Goal: Use online tool/utility: Use online tool/utility

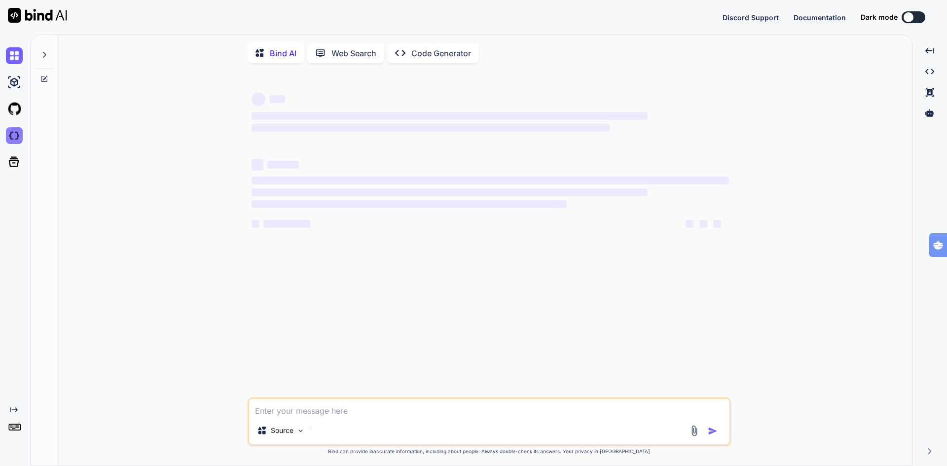
type textarea "x"
click at [10, 135] on img at bounding box center [14, 135] width 17 height 17
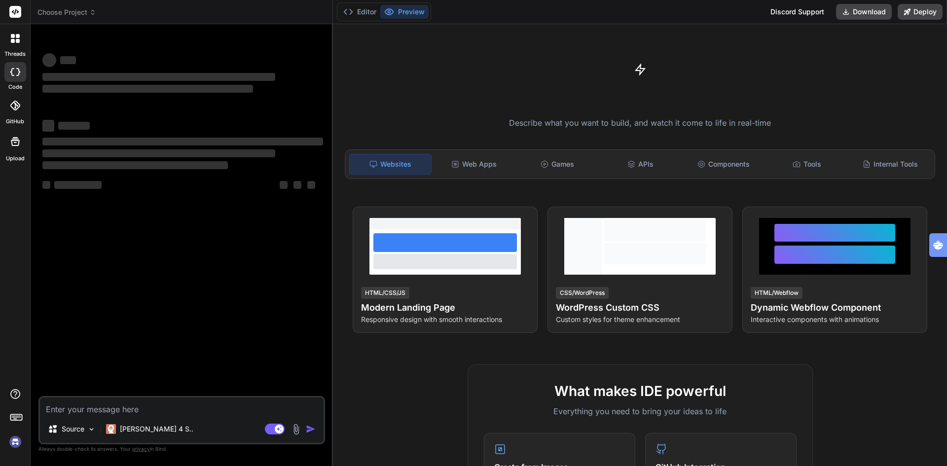
click at [152, 411] on textarea at bounding box center [182, 407] width 284 height 18
type textarea "x"
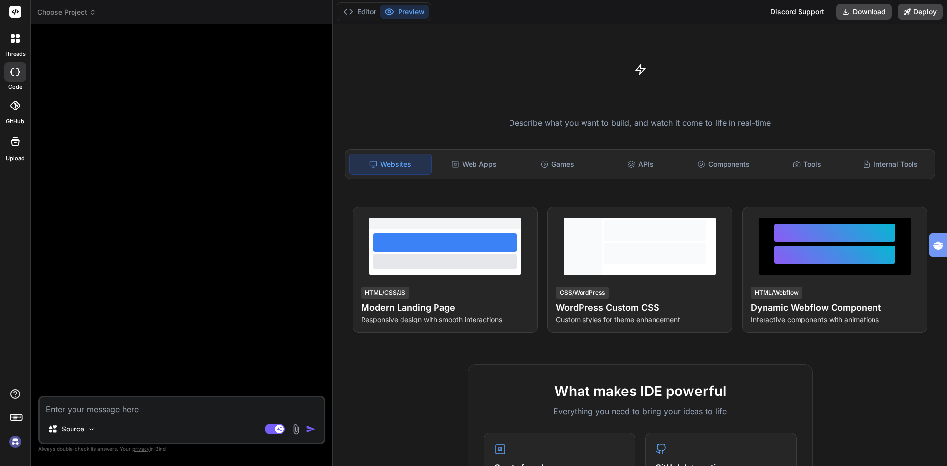
type textarea "m"
type textarea "x"
type textarea "ma"
type textarea "x"
type textarea "maa"
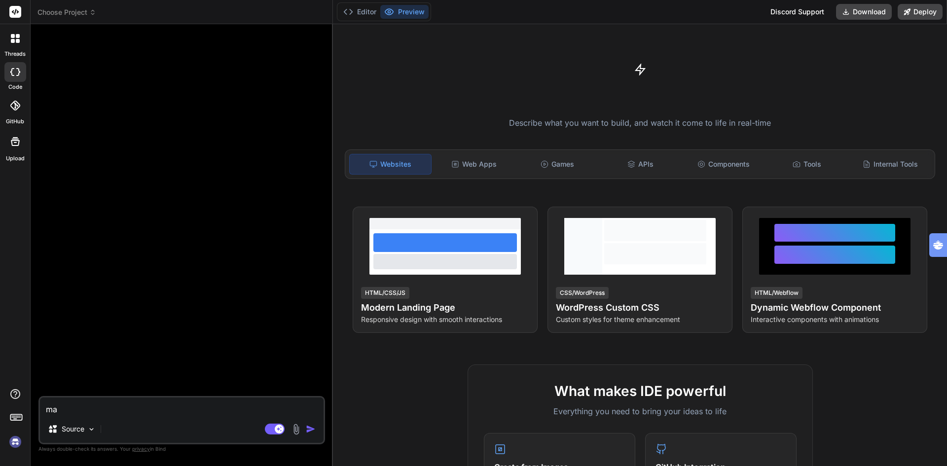
type textarea "x"
type textarea "maak"
type textarea "x"
type textarea "maak"
type textarea "x"
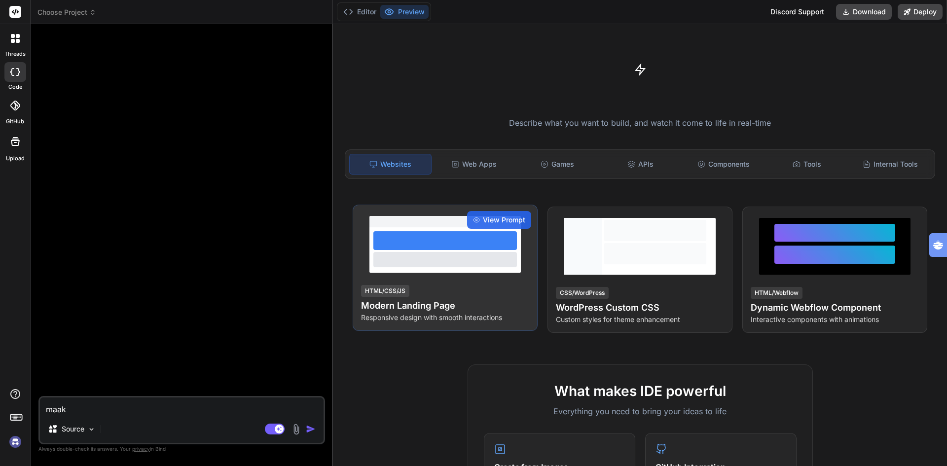
click at [398, 314] on p "Responsive design with smooth interactions" at bounding box center [445, 318] width 168 height 10
click at [490, 217] on span "View Prompt" at bounding box center [504, 220] width 42 height 10
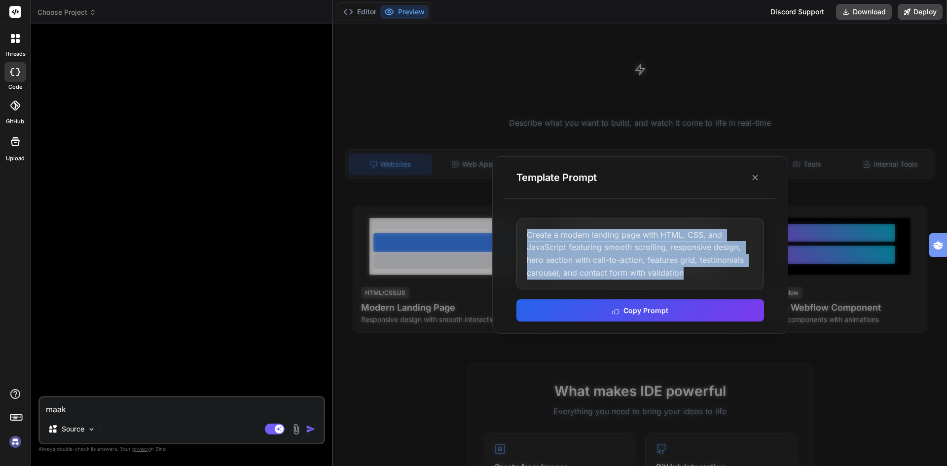
drag, startPoint x: 685, startPoint y: 274, endPoint x: 492, endPoint y: 231, distance: 197.6
click at [492, 231] on div "Template Prompt Create a modern landing page with HTML, CSS, and JavaScript fea…" at bounding box center [640, 245] width 296 height 178
copy div "Create a modern landing page with HTML, CSS, and JavaScript featuring smooth sc…"
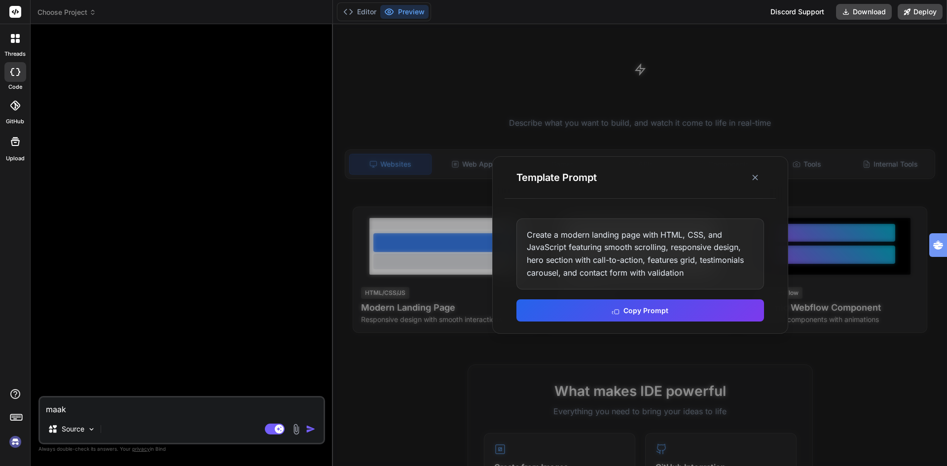
drag, startPoint x: 73, startPoint y: 411, endPoint x: 0, endPoint y: 414, distance: 73.1
click at [0, 414] on div "threads code GitHub Upload Choose Project Created with Pixso. Bind AI Web Searc…" at bounding box center [473, 233] width 947 height 466
paste textarea "Create a modern landing page with HTML, CSS, and JavaScript featuring smooth sc…"
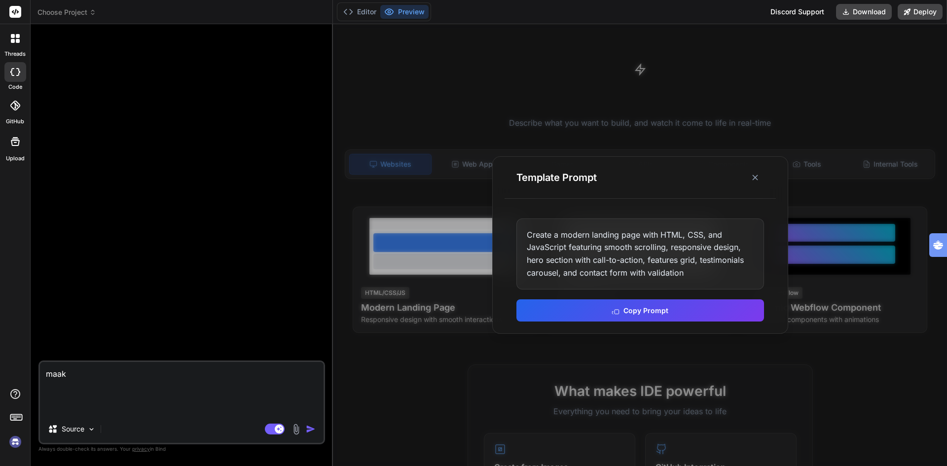
type textarea "Create a modern landing page with HTML, CSS, and JavaScript featuring smooth sc…"
type textarea "x"
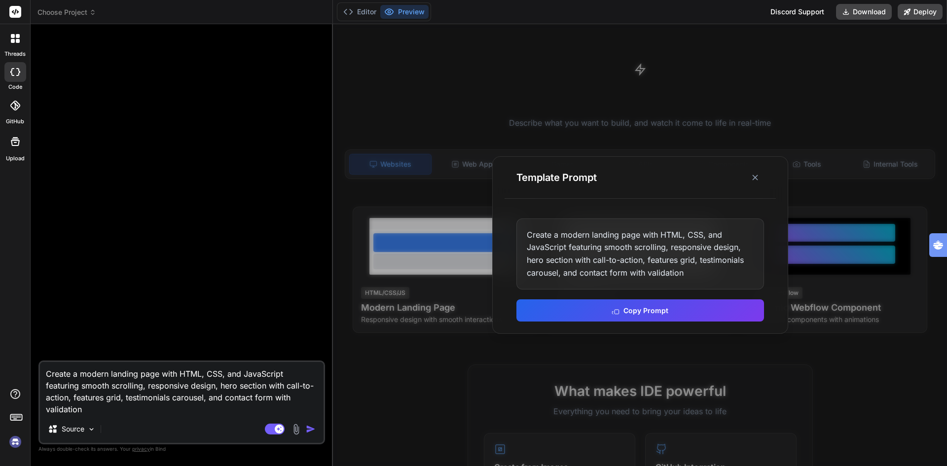
type textarea "Create a modern landing page with HTML, CSS, and JavaScript featuring smooth sc…"
type textarea "x"
type textarea "Create a modern landing page with HTML, CSS, and JavaScript featuring smooth sc…"
type textarea "x"
type textarea "Create a modern landing page with HTML, CSS, and JavaScript featuring smooth sc…"
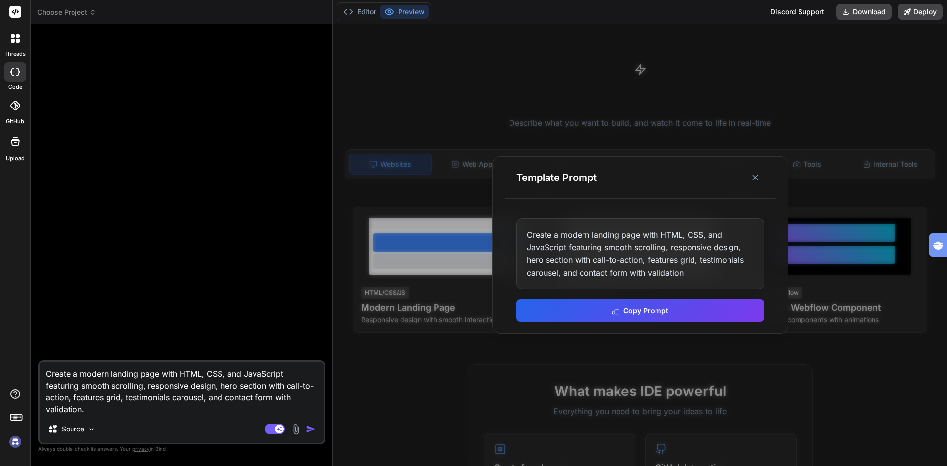
type textarea "x"
type textarea "Create a modern landing page with HTML, CSS, and JavaScript featuring smooth sc…"
type textarea "x"
type textarea "Create a modern landing page with HTML, CSS, and JavaScript featuring smooth sc…"
type textarea "x"
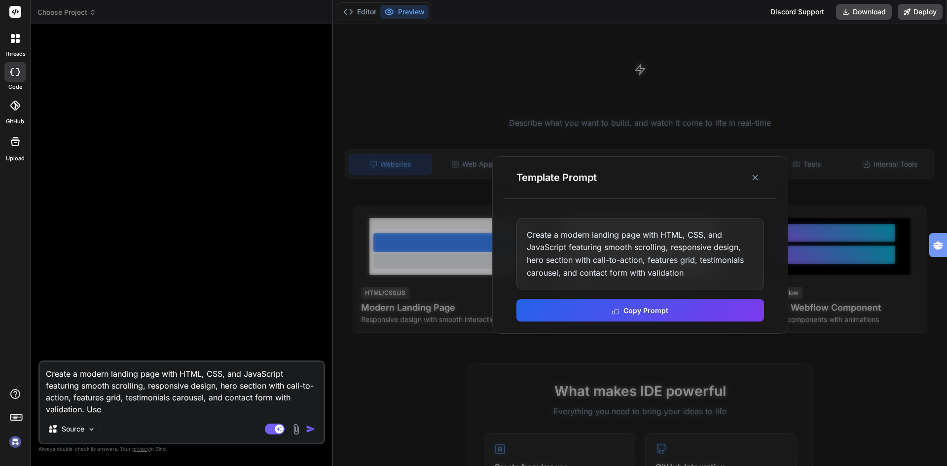
type textarea "Create a modern landing page with HTML, CSS, and JavaScript featuring smooth sc…"
type textarea "x"
type textarea "Create a modern landing page with HTML, CSS, and JavaScript featuring smooth sc…"
type textarea "x"
type textarea "Create a modern landing page with HTML, CSS, and JavaScript featuring smooth sc…"
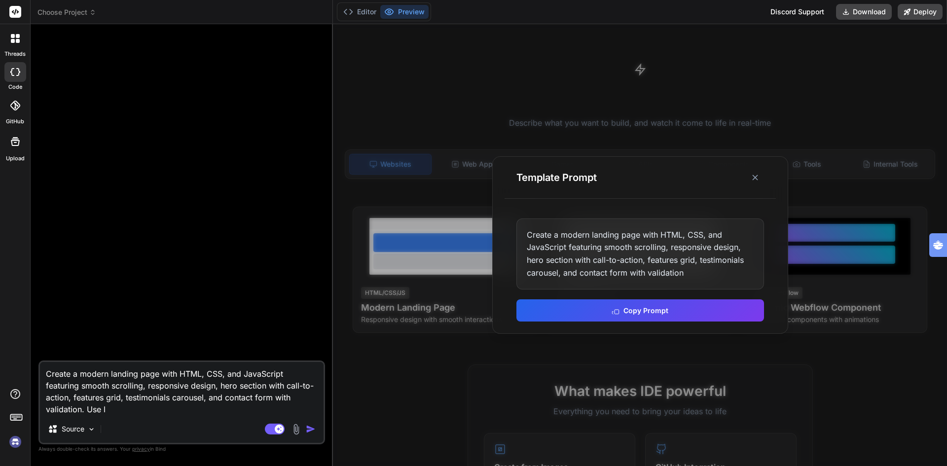
type textarea "x"
type textarea "Create a modern landing page with HTML, CSS, and JavaScript featuring smooth sc…"
type textarea "x"
type textarea "Create a modern landing page with HTML, CSS, and JavaScript featuring smooth sc…"
type textarea "x"
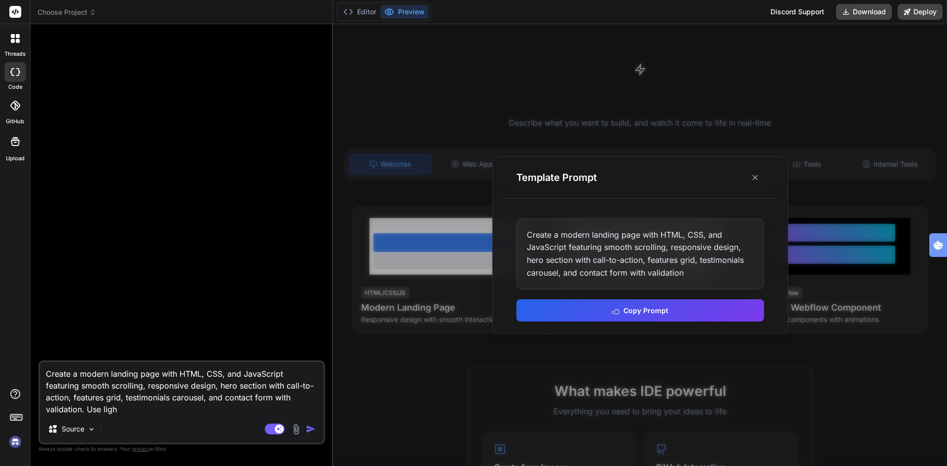
type textarea "Create a modern landing page with HTML, CSS, and JavaScript featuring smooth sc…"
type textarea "x"
type textarea "Create a modern landing page with HTML, CSS, and JavaScript featuring smooth sc…"
type textarea "x"
type textarea "Create a modern landing page with HTML, CSS, and JavaScript featuring smooth sc…"
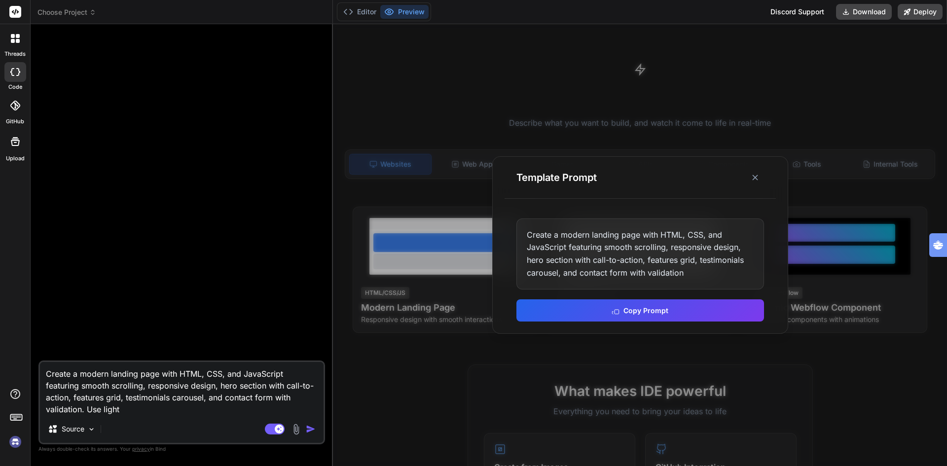
type textarea "x"
type textarea "Create a modern landing page with HTML, CSS, and JavaScript featuring smooth sc…"
type textarea "x"
type textarea "Create a modern landing page with HTML, CSS, and JavaScript featuring smooth sc…"
type textarea "x"
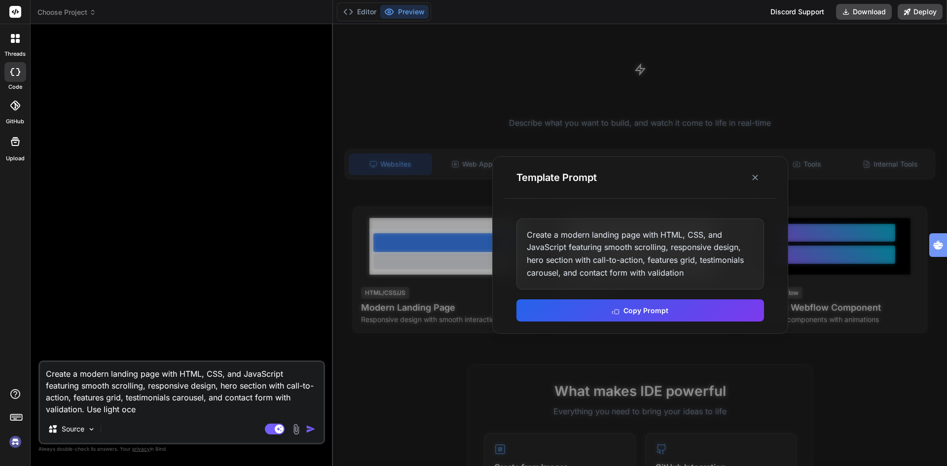
type textarea "Create a modern landing page with HTML, CSS, and JavaScript featuring smooth sc…"
type textarea "x"
type textarea "Create a modern landing page with HTML, CSS, and JavaScript featuring smooth sc…"
type textarea "x"
type textarea "Create a modern landing page with HTML, CSS, and JavaScript featuring smooth sc…"
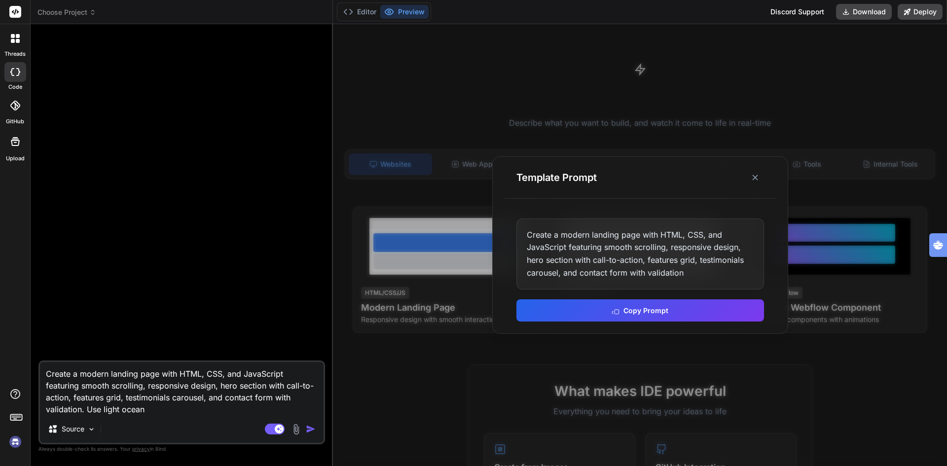
type textarea "x"
type textarea "Create a modern landing page with HTML, CSS, and JavaScript featuring smooth sc…"
type textarea "x"
type textarea "Create a modern landing page with HTML, CSS, and JavaScript featuring smooth sc…"
type textarea "x"
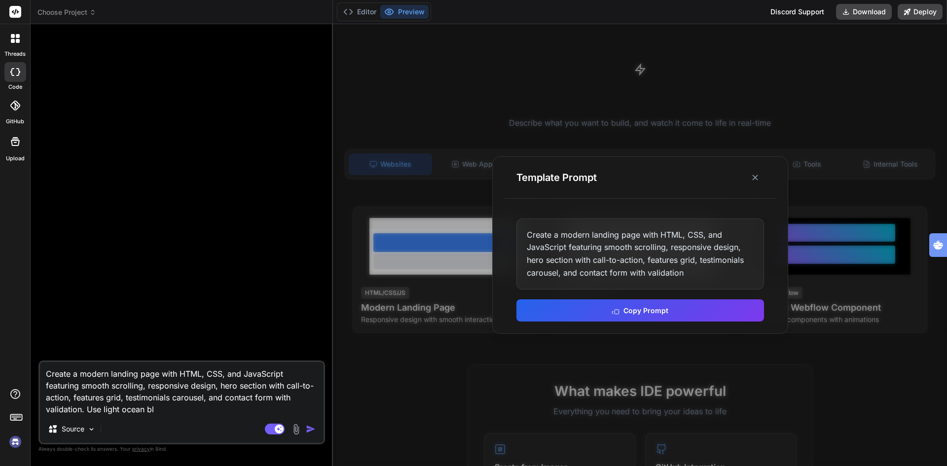
type textarea "Create a modern landing page with HTML, CSS, and JavaScript featuring smooth sc…"
type textarea "x"
type textarea "Create a modern landing page with HTML, CSS, and JavaScript featuring smooth sc…"
type textarea "x"
type textarea "Create a modern landing page with HTML, CSS, and JavaScript featuring smooth sc…"
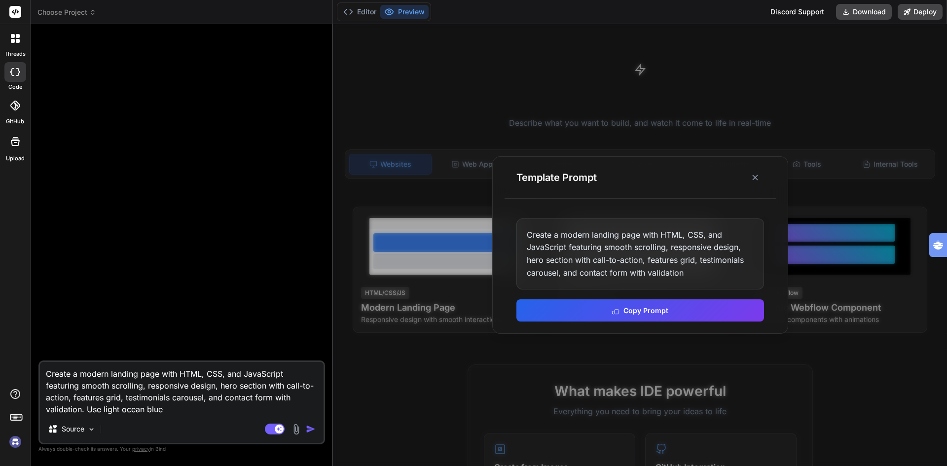
type textarea "x"
type textarea "Create a modern landing page with HTML, CSS, and JavaScript featuring smooth sc…"
type textarea "x"
type textarea "Create a modern landing page with HTML, CSS, and JavaScript featuring smooth sc…"
type textarea "x"
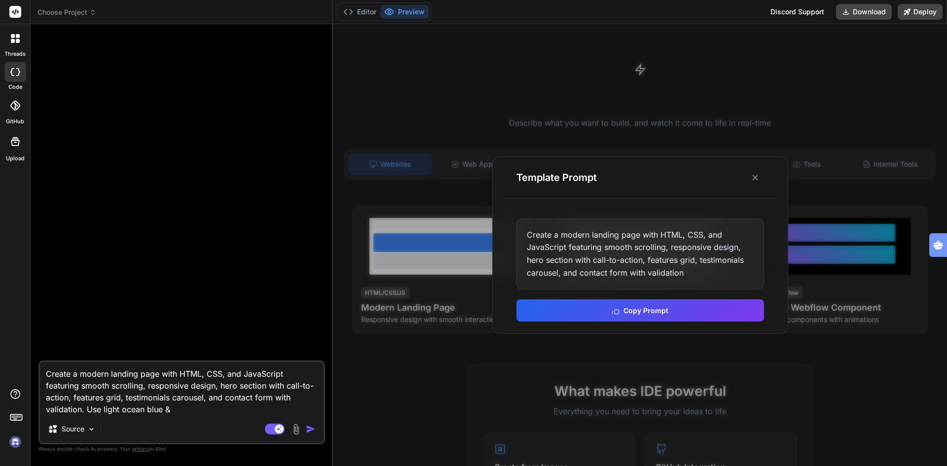
type textarea "Create a modern landing page with HTML, CSS, and JavaScript featuring smooth sc…"
type textarea "x"
type textarea "Create a modern landing page with HTML, CSS, and JavaScript featuring smooth sc…"
type textarea "x"
type textarea "Create a modern landing page with HTML, CSS, and JavaScript featuring smooth sc…"
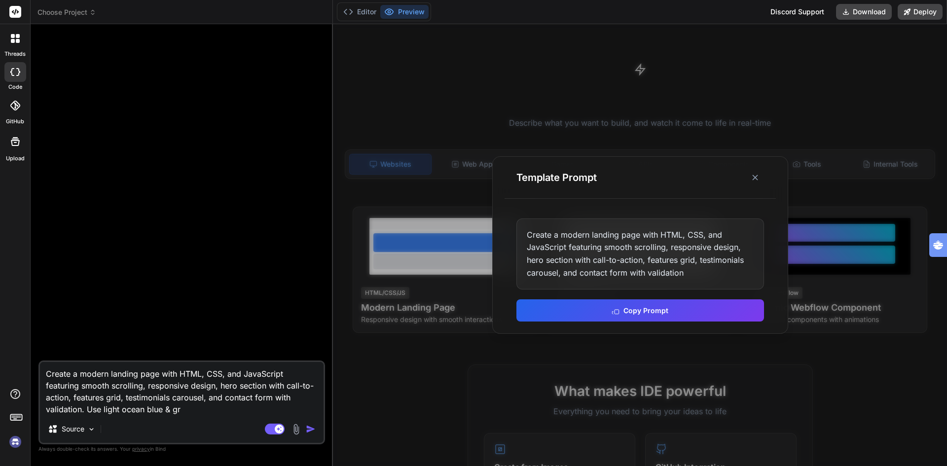
type textarea "x"
type textarea "Create a modern landing page with HTML, CSS, and JavaScript featuring smooth sc…"
type textarea "x"
type textarea "Create a modern landing page with HTML, CSS, and JavaScript featuring smooth sc…"
type textarea "x"
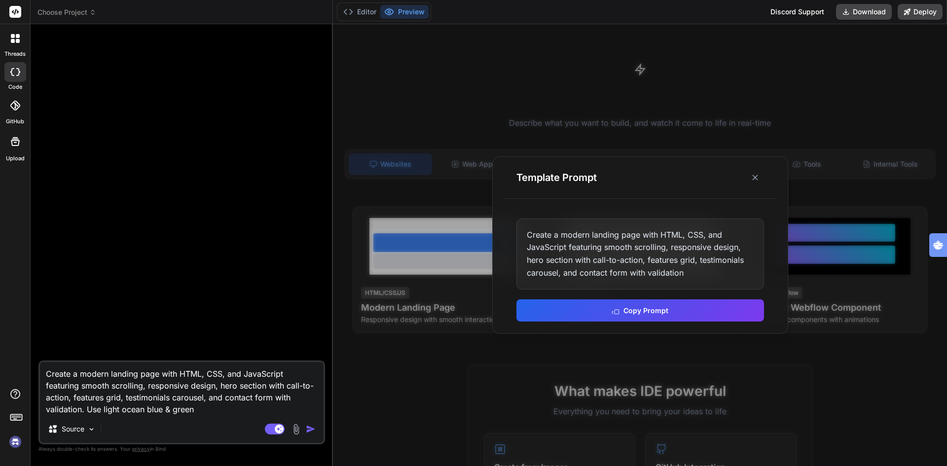
type textarea "Create a modern landing page with HTML, CSS, and JavaScript featuring smooth sc…"
type textarea "x"
type textarea "Create a modern landing page with HTML, CSS, and JavaScript featuring smooth sc…"
type textarea "x"
type textarea "Create a modern landing page with HTML, CSS, and JavaScript featuring smooth sc…"
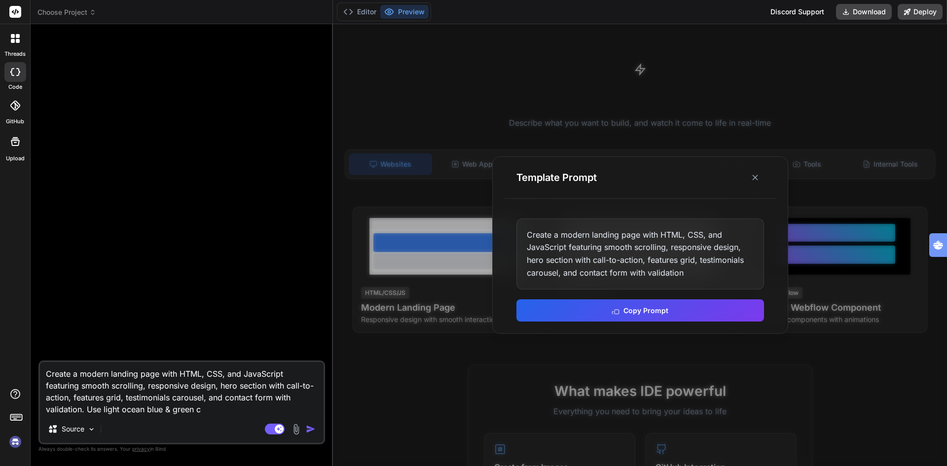
type textarea "x"
type textarea "Create a modern landing page with HTML, CSS, and JavaScript featuring smooth sc…"
type textarea "x"
type textarea "Create a modern landing page with HTML, CSS, and JavaScript featuring smooth sc…"
type textarea "x"
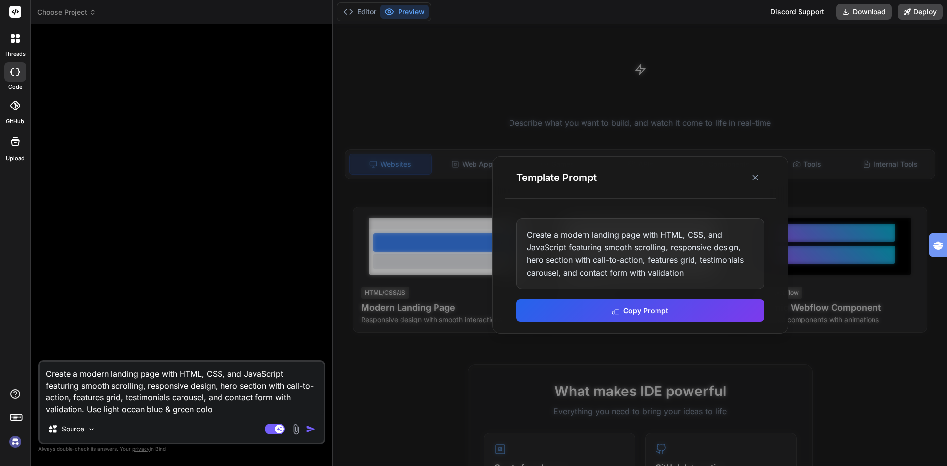
type textarea "Create a modern landing page with HTML, CSS, and JavaScript featuring smooth sc…"
type textarea "x"
type textarea "Create a modern landing page with HTML, CSS, and JavaScript featuring smooth sc…"
type textarea "x"
type textarea "Create a modern landing page with HTML, CSS, and JavaScript featuring smooth sc…"
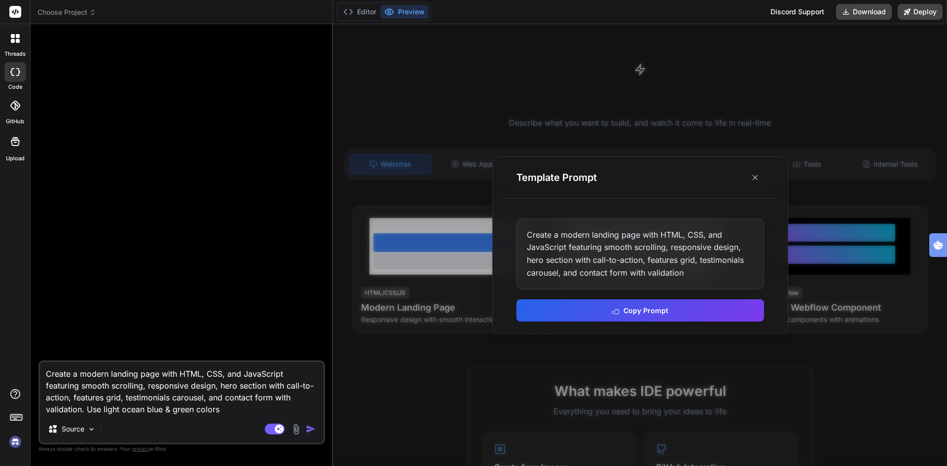
type textarea "x"
type textarea "Create a modern landing page with HTML, CSS, and JavaScript featuring smooth sc…"
type textarea "x"
type textarea "Create a modern landing page with HTML, CSS, and JavaScript featuring smooth sc…"
type textarea "x"
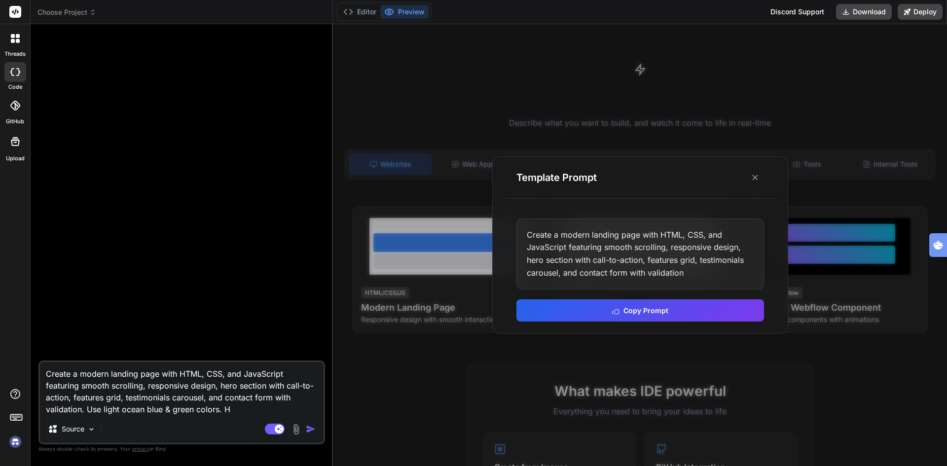
type textarea "Create a modern landing page with HTML, CSS, and JavaScript featuring smooth sc…"
type textarea "x"
type textarea "Create a modern landing page with HTML, CSS, and JavaScript featuring smooth sc…"
type textarea "x"
type textarea "Create a modern landing page with HTML, CSS, and JavaScript featuring smooth sc…"
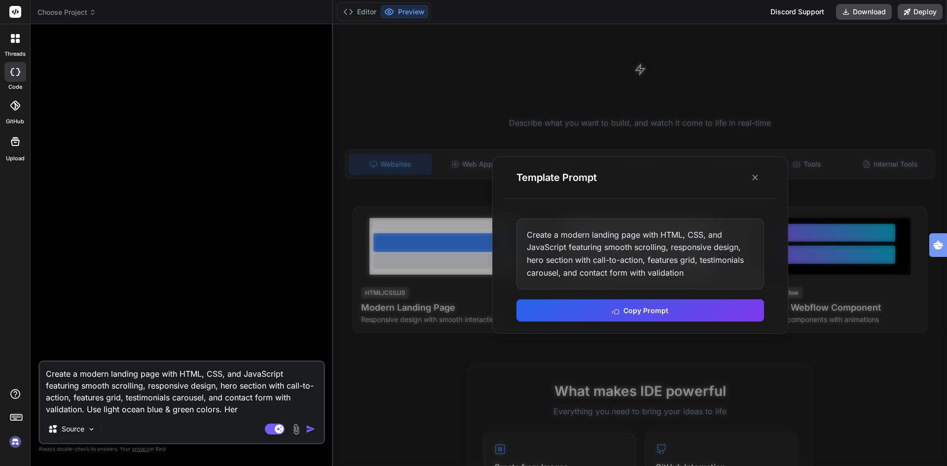
type textarea "x"
type textarea "Create a modern landing page with HTML, CSS, and JavaScript featuring smooth sc…"
type textarea "x"
type textarea "Create a modern landing page with HTML, CSS, and JavaScript featuring smooth sc…"
type textarea "x"
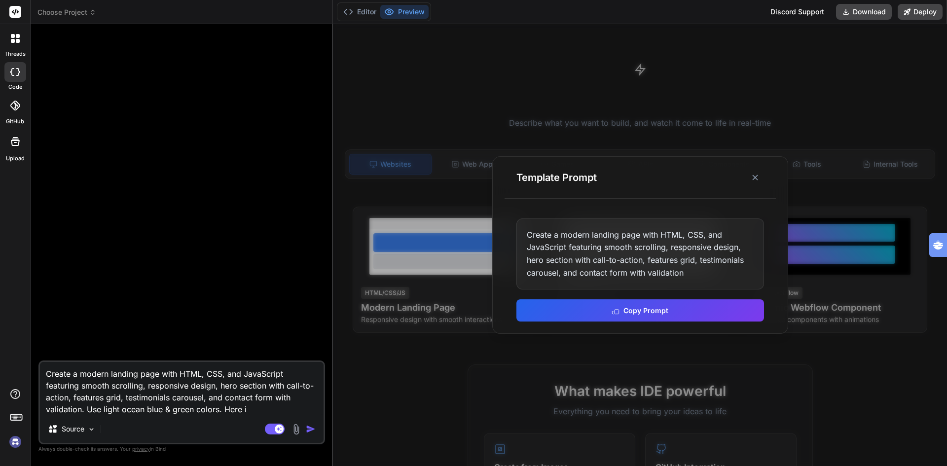
type textarea "Create a modern landing page with HTML, CSS, and JavaScript featuring smooth sc…"
type textarea "x"
type textarea "Create a modern landing page with HTML, CSS, and JavaScript featuring smooth sc…"
type textarea "x"
type textarea "Create a modern landing page with HTML, CSS, and JavaScript featuring smooth sc…"
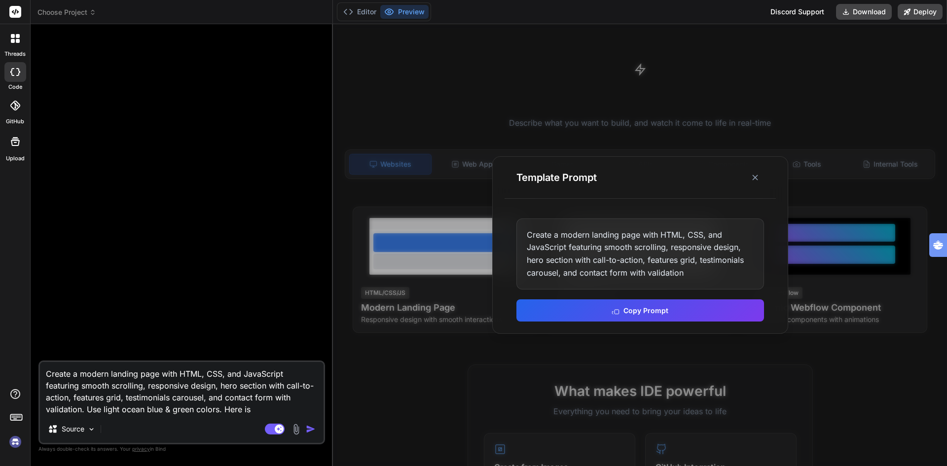
type textarea "x"
type textarea "Create a modern landing page with HTML, CSS, and JavaScript featuring smooth sc…"
type textarea "x"
type textarea "Create a modern landing page with HTML, CSS, and JavaScript featuring smooth sc…"
type textarea "x"
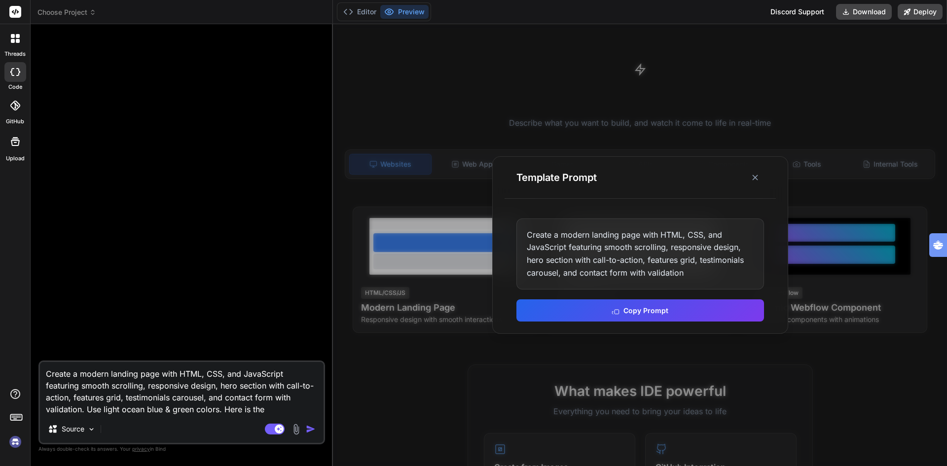
type textarea "Create a modern landing page with HTML, CSS, and JavaScript featuring smooth sc…"
type textarea "x"
type textarea "Create a modern landing page with HTML, CSS, and JavaScript featuring smooth sc…"
type textarea "x"
type textarea "Create a modern landing page with HTML, CSS, and JavaScript featuring smooth sc…"
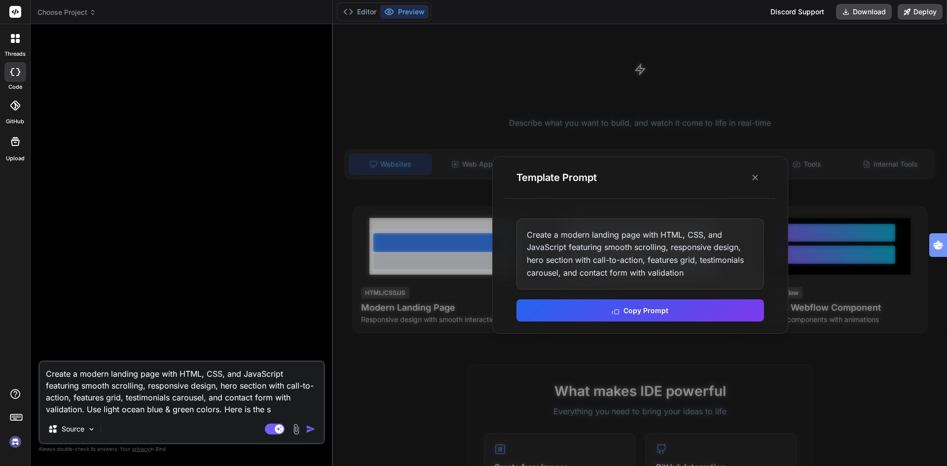
type textarea "x"
type textarea "Create a modern landing page with HTML, CSS, and JavaScript featuring smooth sc…"
type textarea "x"
type textarea "Create a modern landing page with HTML, CSS, and JavaScript featuring smooth sc…"
type textarea "x"
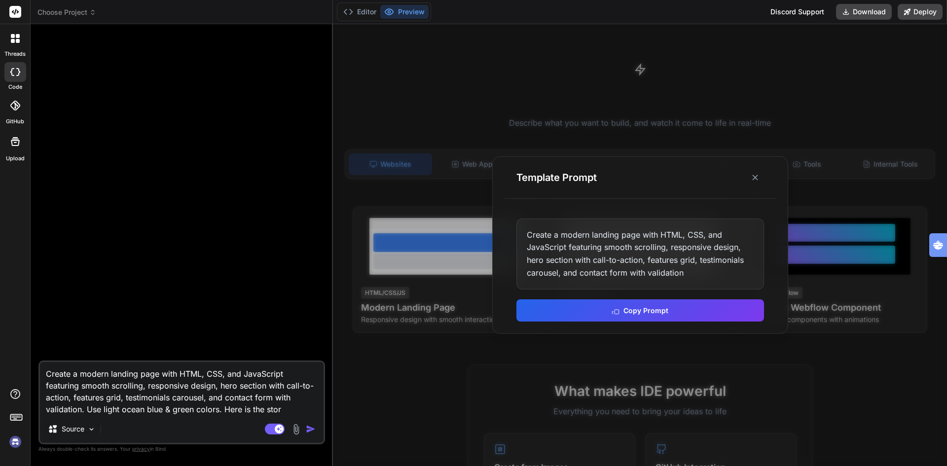
type textarea "Create a modern landing page with HTML, CSS, and JavaScript featuring smooth sc…"
type textarea "x"
type textarea "Create a modern landing page with HTML, CSS, and JavaScript featuring smooth sc…"
type textarea "x"
type textarea "Create a modern landing page with HTML, CSS, and JavaScript featuring smooth sc…"
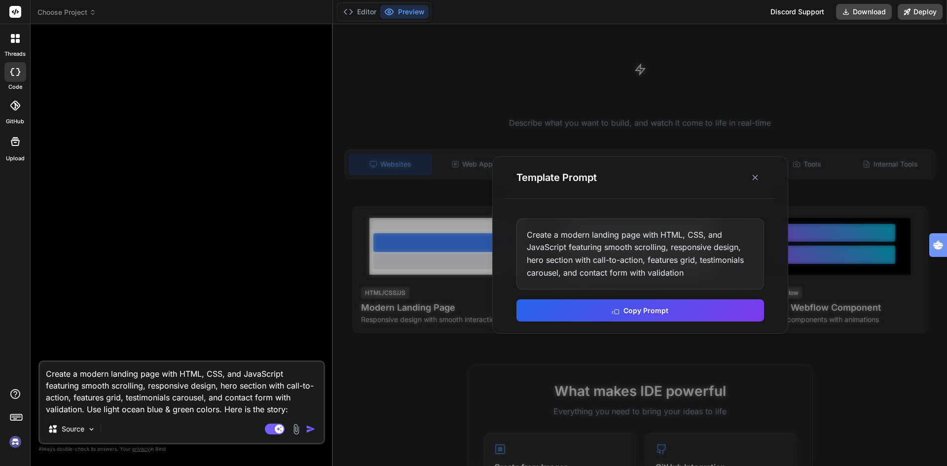
type textarea "x"
type textarea "Create a modern landing page with HTML, CSS, and JavaScript featuring smooth sc…"
type textarea "x"
paste textarea "## Sales KOMPAS® Copywriting Playbook **Toegepast voor:** SaaS-leadgeneratie bi…"
type textarea "Create a modern landing page with HTML, CSS, and JavaScript featuring smooth sc…"
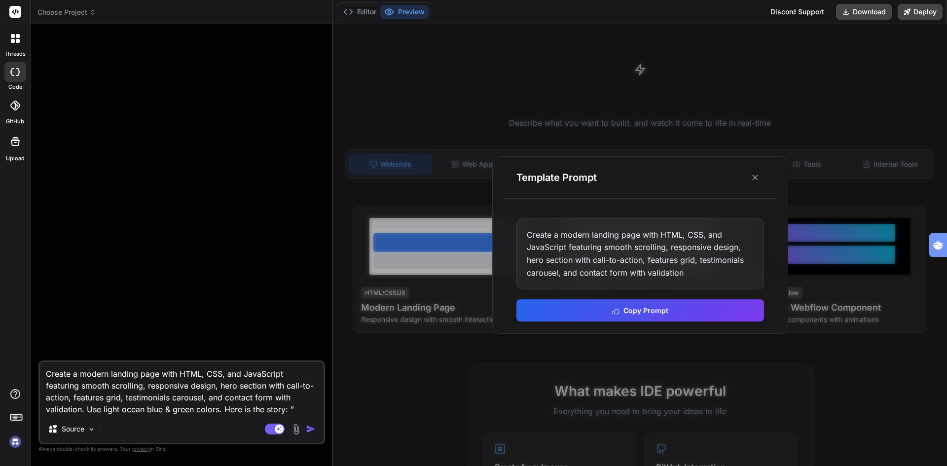
type textarea "x"
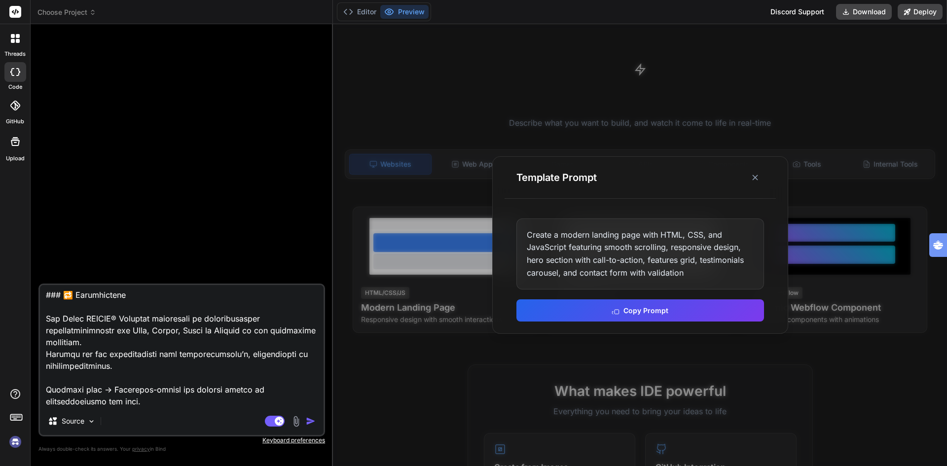
type textarea "Create a modern landing page with HTML, CSS, and JavaScript featuring smooth sc…"
type textarea "x"
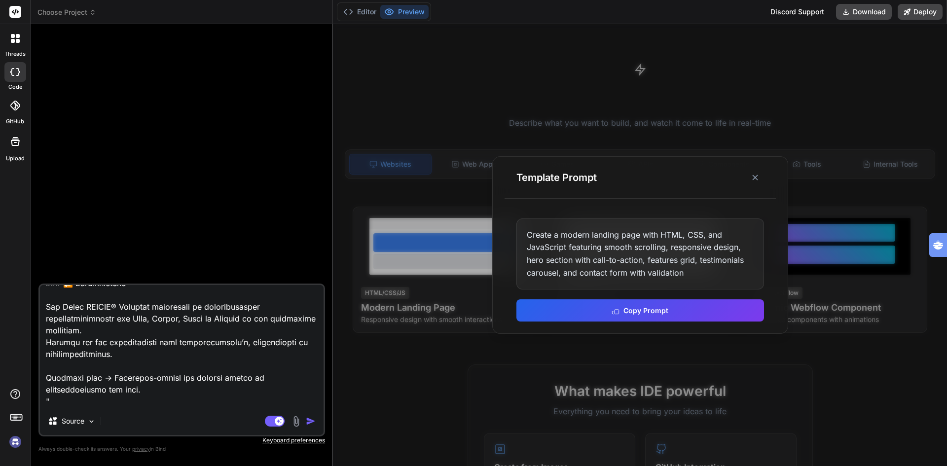
type textarea "Create a modern landing page with HTML, CSS, and JavaScript featuring smooth sc…"
click at [310, 419] on img "button" at bounding box center [311, 421] width 10 height 10
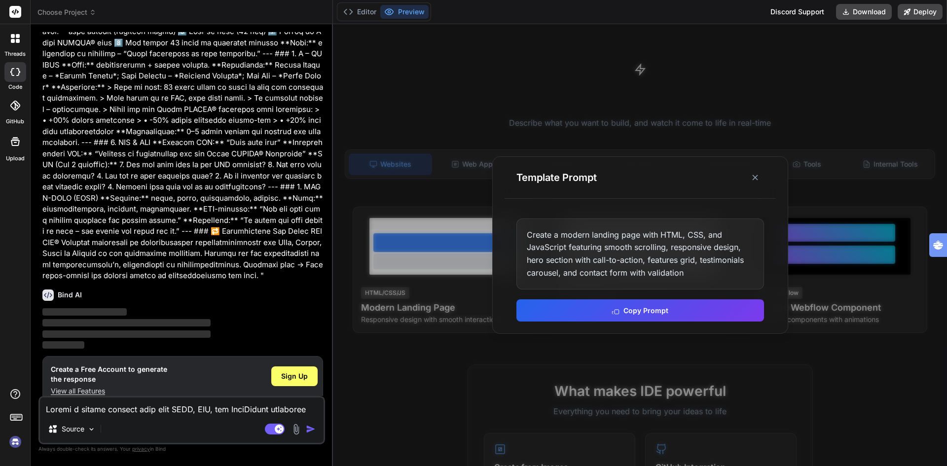
scroll to position [574, 0]
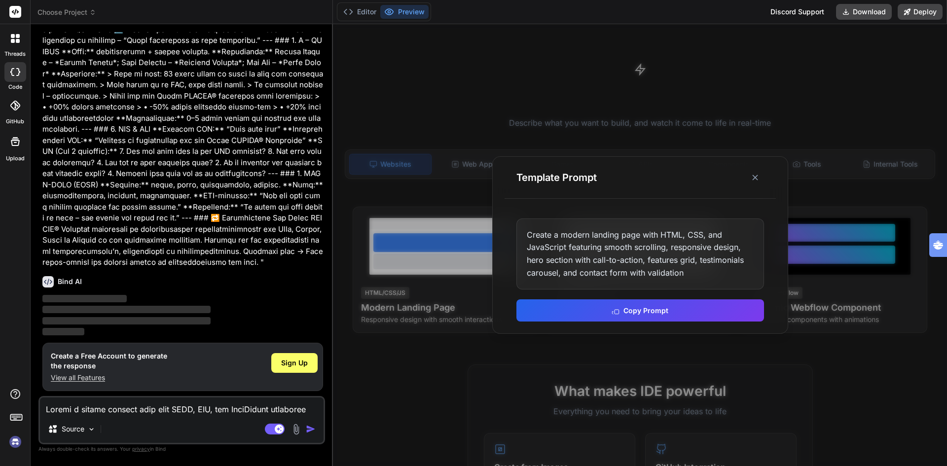
click at [16, 440] on img at bounding box center [15, 442] width 17 height 17
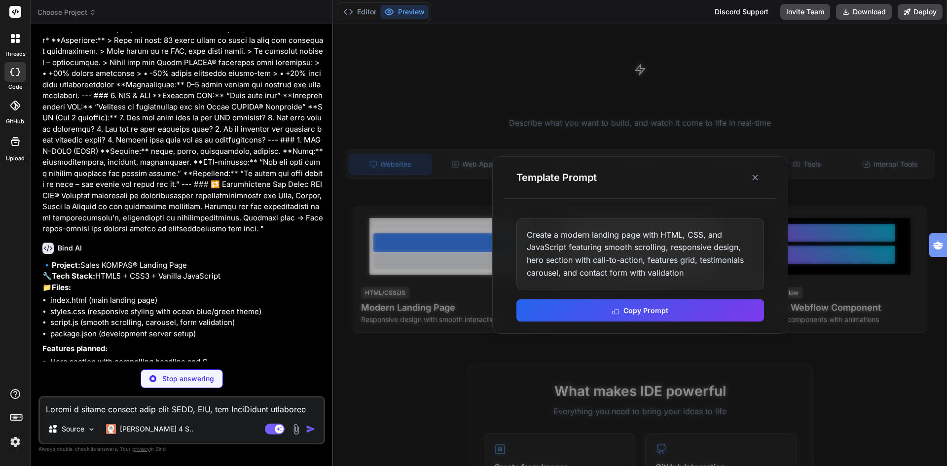
scroll to position [635, 0]
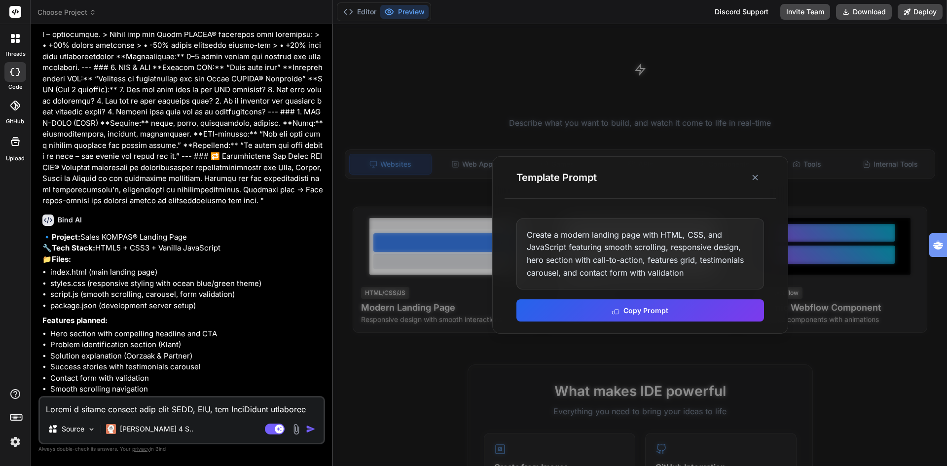
type textarea "x"
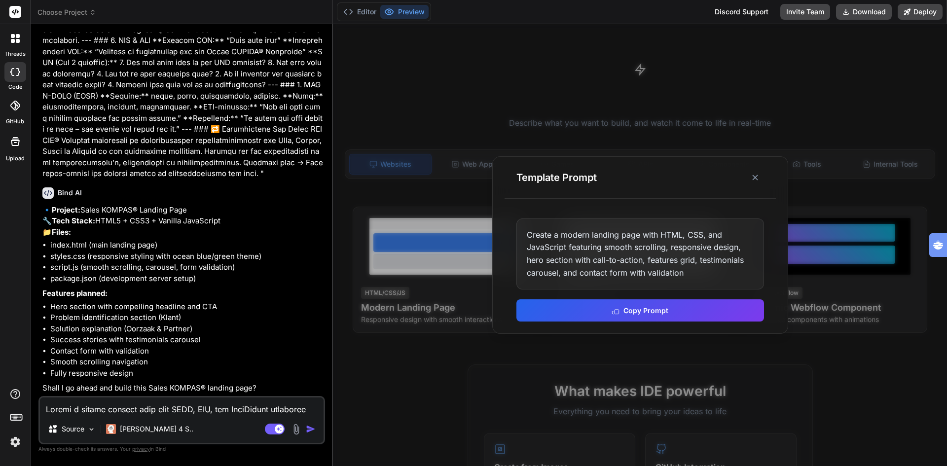
scroll to position [685, 0]
click at [148, 407] on textarea at bounding box center [182, 407] width 284 height 18
type textarea "y"
type textarea "x"
type textarea "ye"
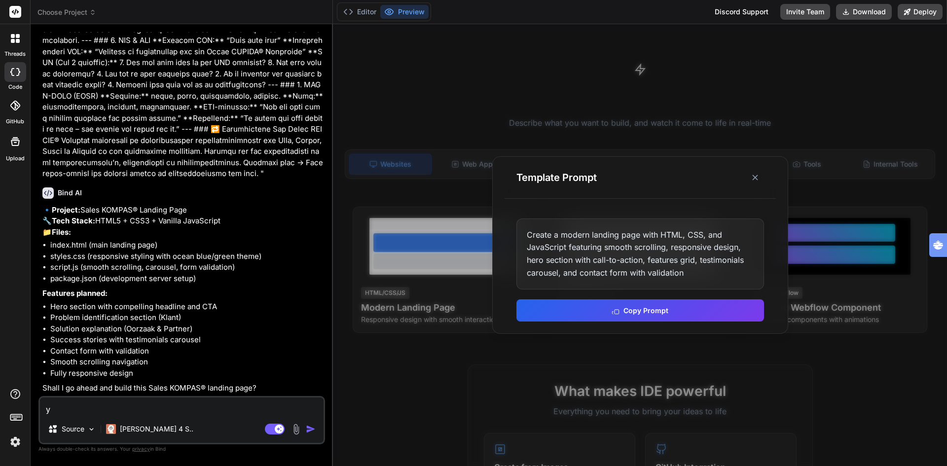
type textarea "x"
type textarea "yes"
type textarea "x"
type textarea "yes"
type textarea "x"
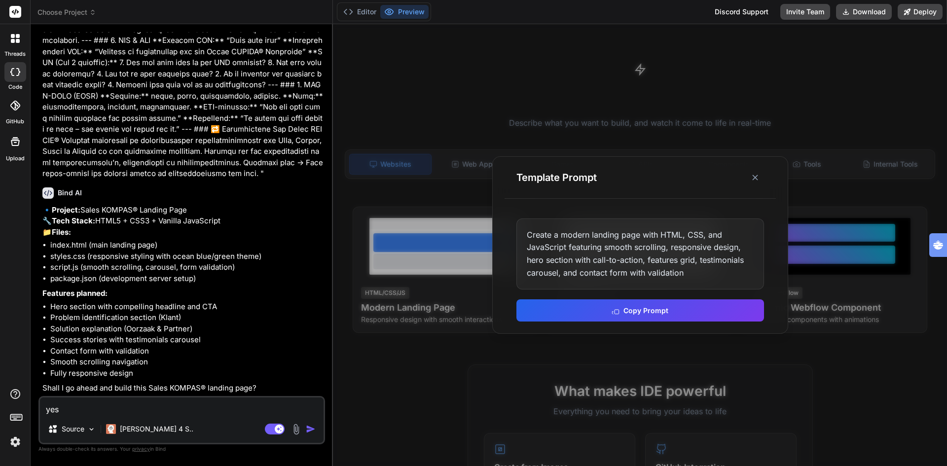
type textarea "yes i"
type textarea "x"
type textarea "yes in"
type textarea "x"
type textarea "yes inc"
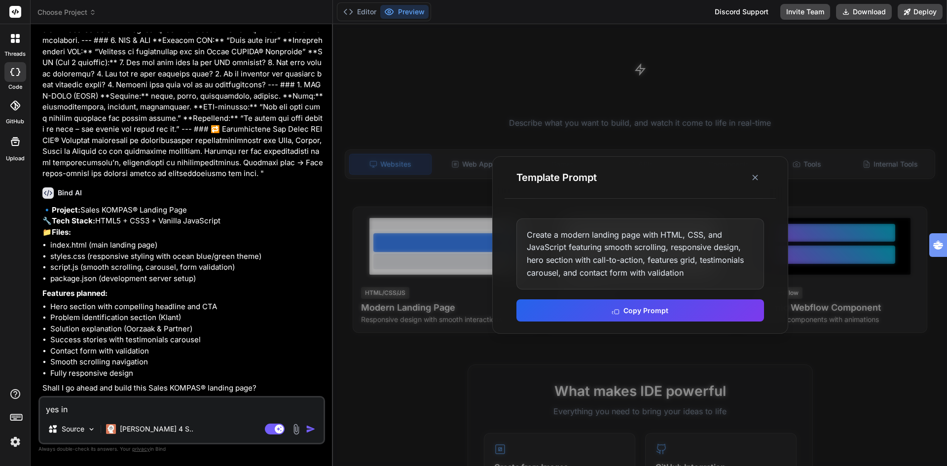
type textarea "x"
type textarea "yes incl"
type textarea "x"
type textarea "yes inclu"
type textarea "x"
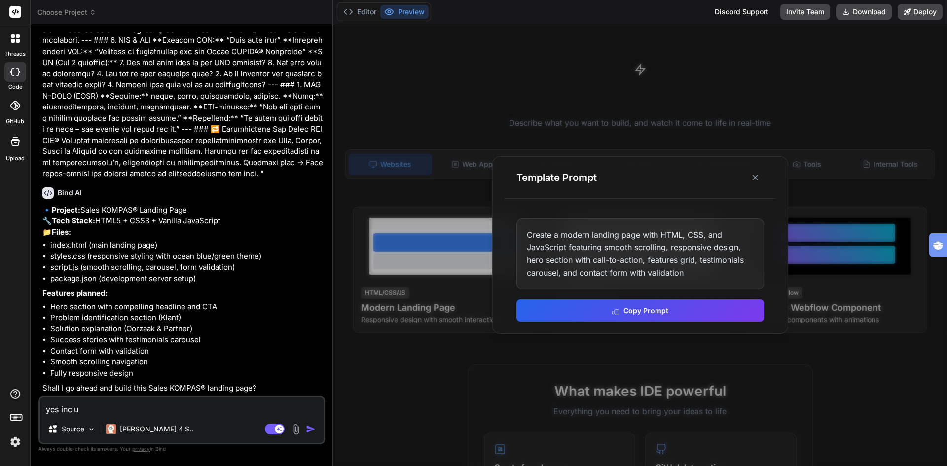
type textarea "yes includ"
type textarea "x"
type textarea "yes includi"
type textarea "x"
type textarea "yes includin"
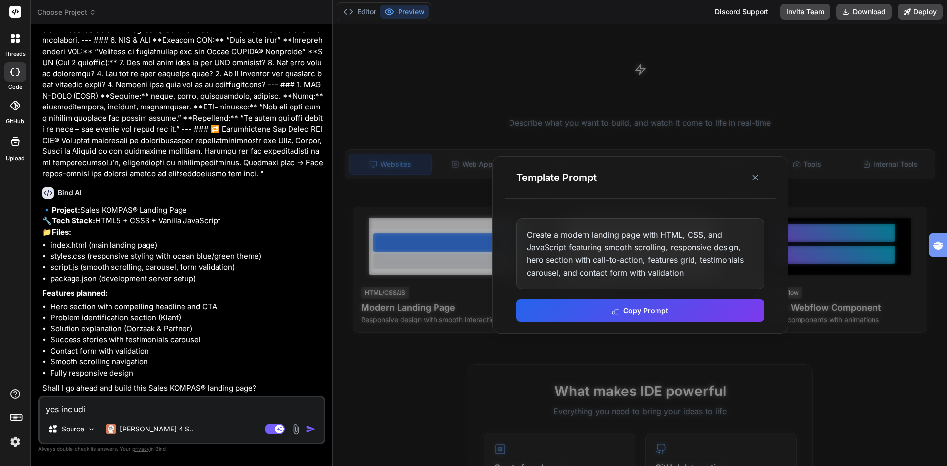
type textarea "x"
type textarea "yes including"
type textarea "x"
type textarea "yes including"
type textarea "x"
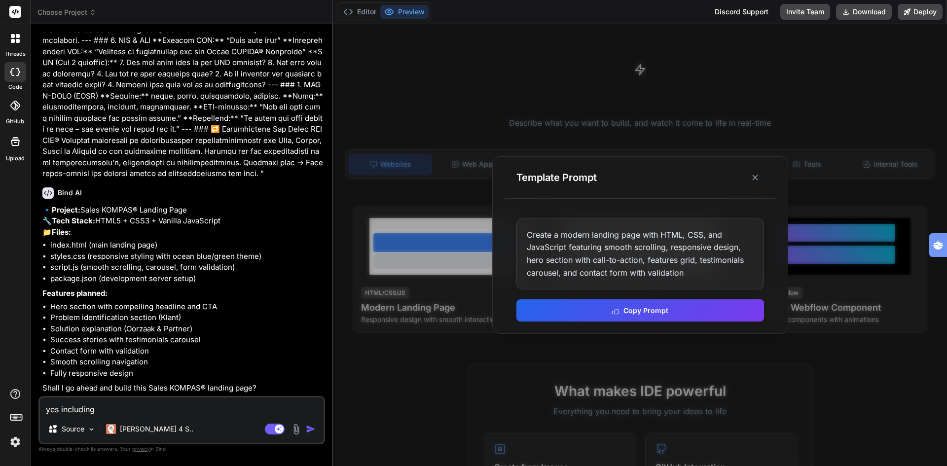
type textarea "yes including p"
type textarea "x"
type textarea "yes including pi"
type textarea "x"
type textarea "yes including pic"
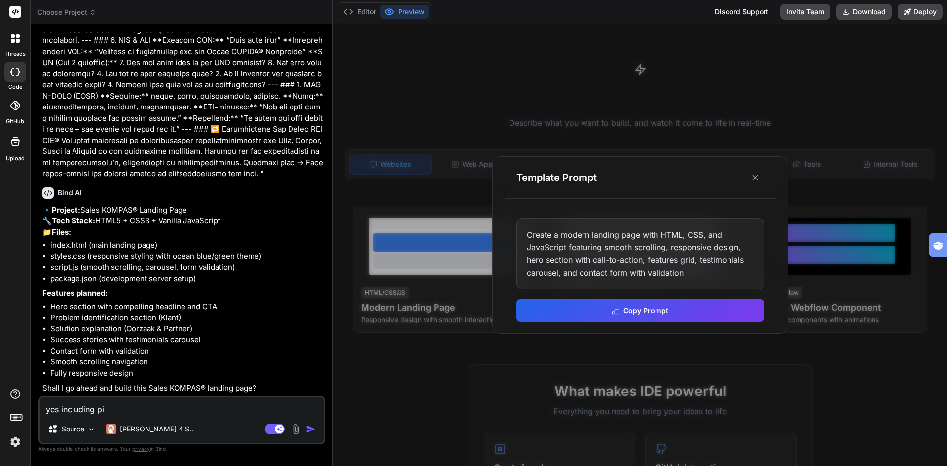
type textarea "x"
type textarea "yes including pict"
type textarea "x"
type textarea "yes including pictu"
type textarea "x"
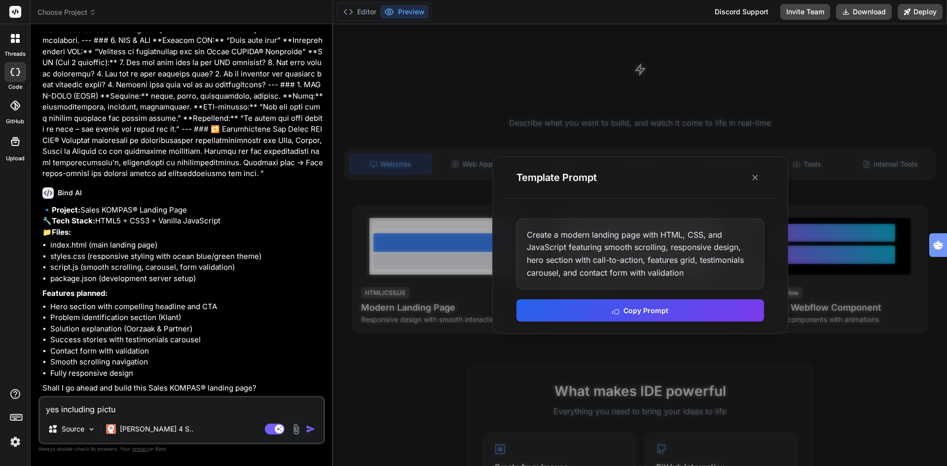
type textarea "yes including pictur"
type textarea "x"
type textarea "yes including picture"
type textarea "x"
type textarea "yes including pictures"
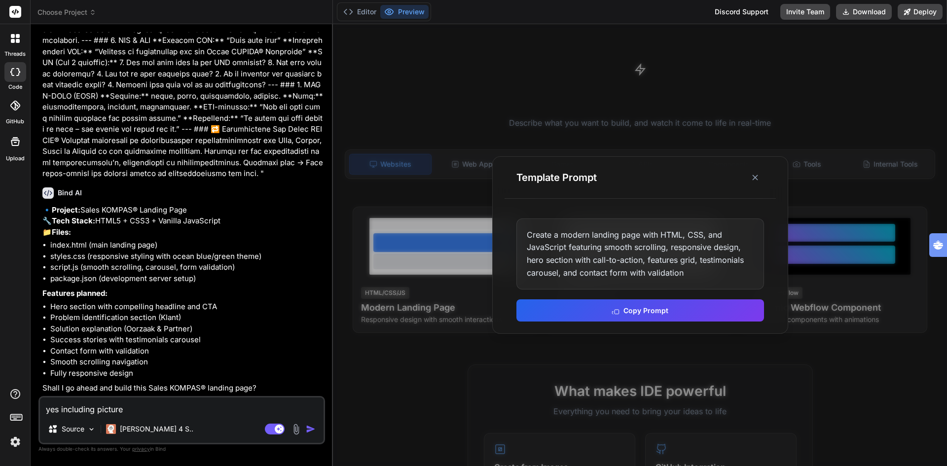
type textarea "x"
type textarea "yes including pictures/"
type textarea "x"
type textarea "yes including pictures/i"
type textarea "x"
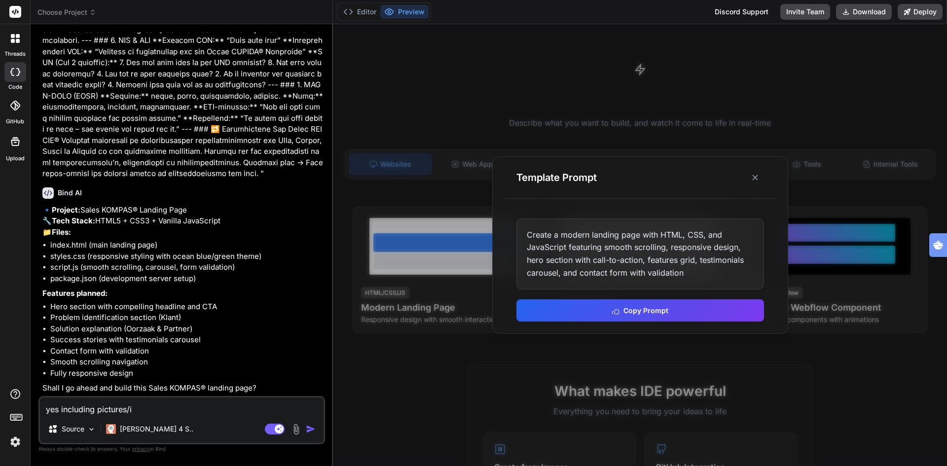
type textarea "yes including pictures/im"
type textarea "x"
type textarea "yes including pictures/ima"
type textarea "x"
type textarea "yes including pictures/imag"
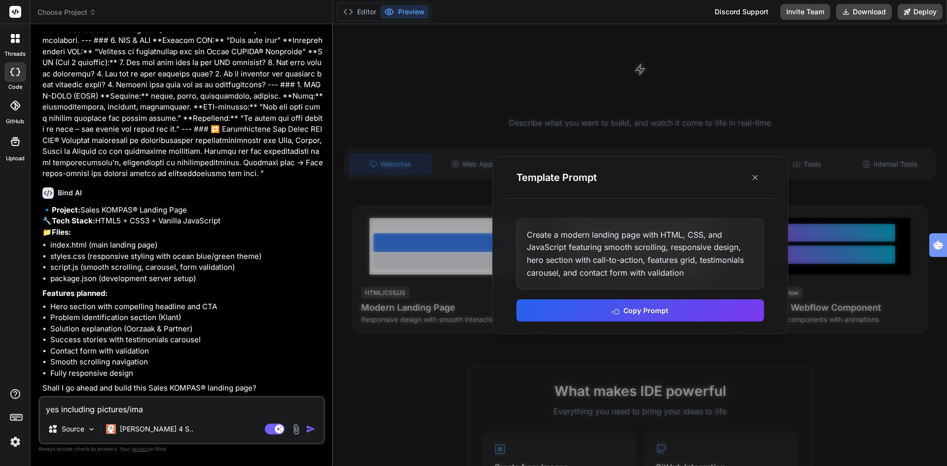
type textarea "x"
type textarea "yes including pictures/image"
type textarea "x"
type textarea "yes including pictures/images"
type textarea "x"
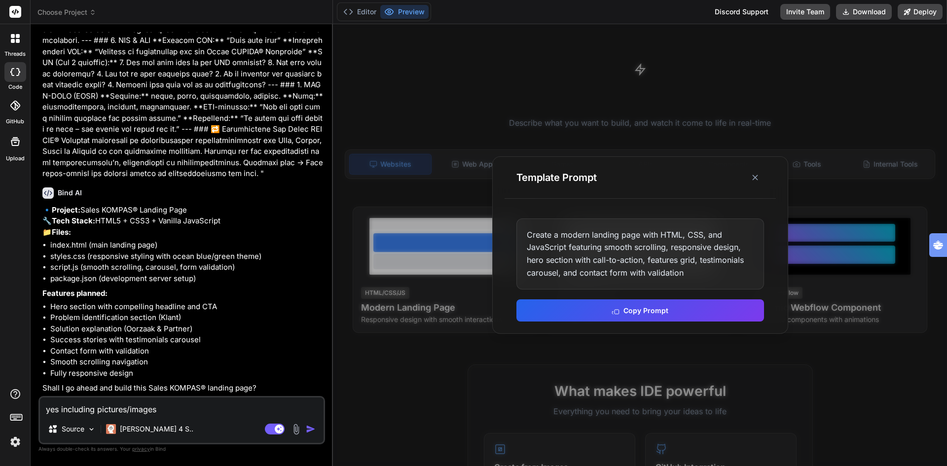
type textarea "yes including pictures/images/"
type textarea "x"
type textarea "yes including pictures/images/f"
type textarea "x"
type textarea "yes including pictures/images/fo"
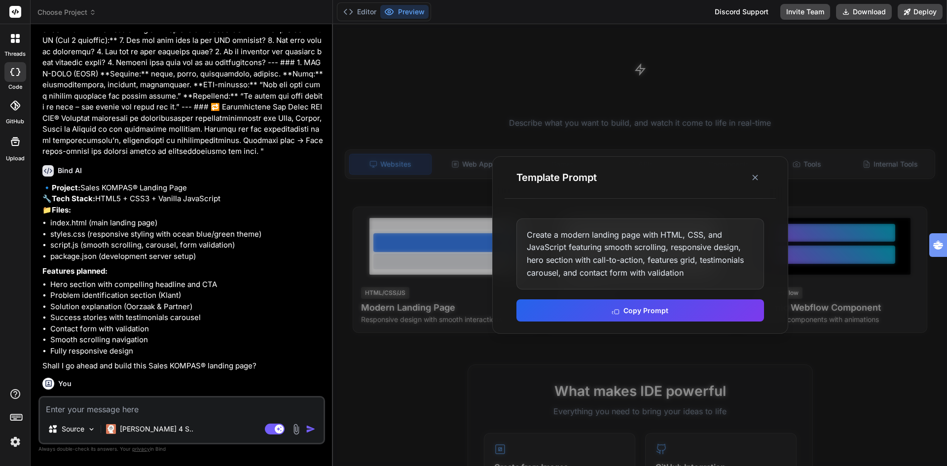
scroll to position [787, 0]
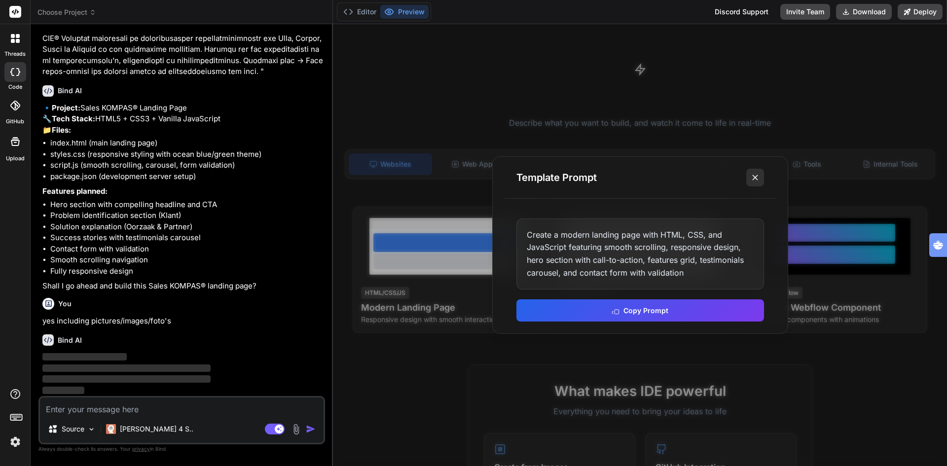
click at [753, 176] on icon at bounding box center [755, 178] width 10 height 10
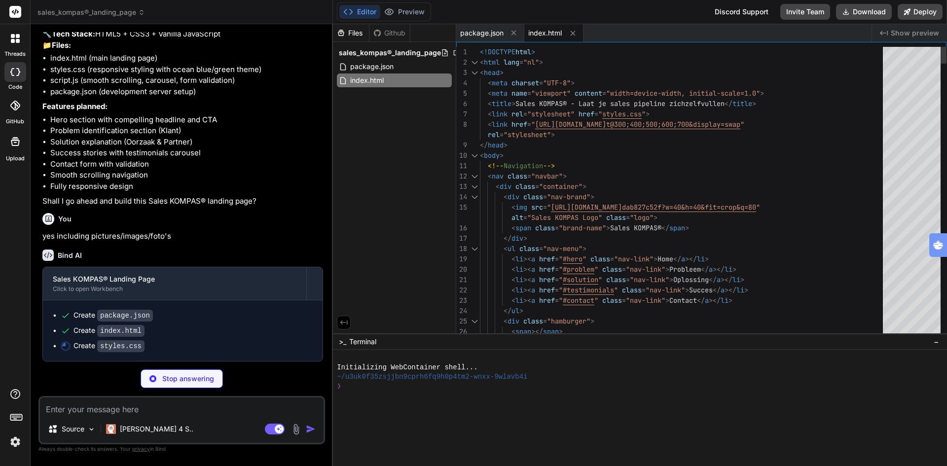
scroll to position [0, 0]
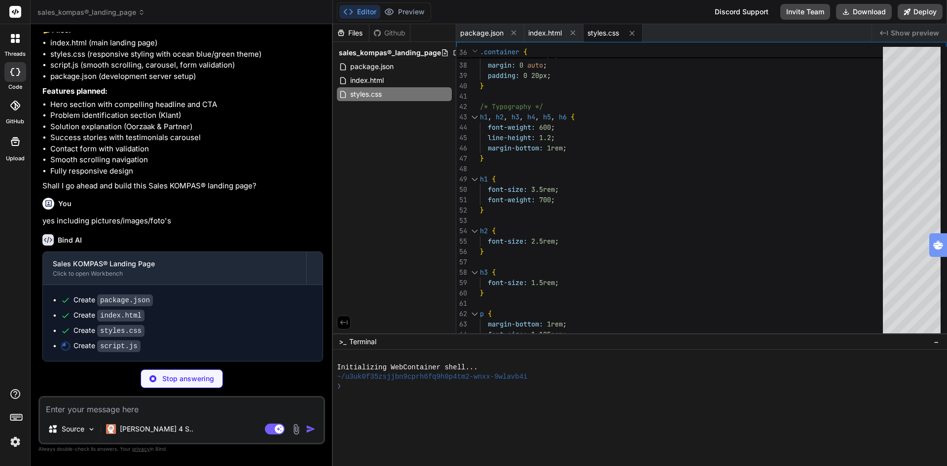
scroll to position [887, 0]
click at [373, 82] on span "index.html" at bounding box center [367, 80] width 36 height 12
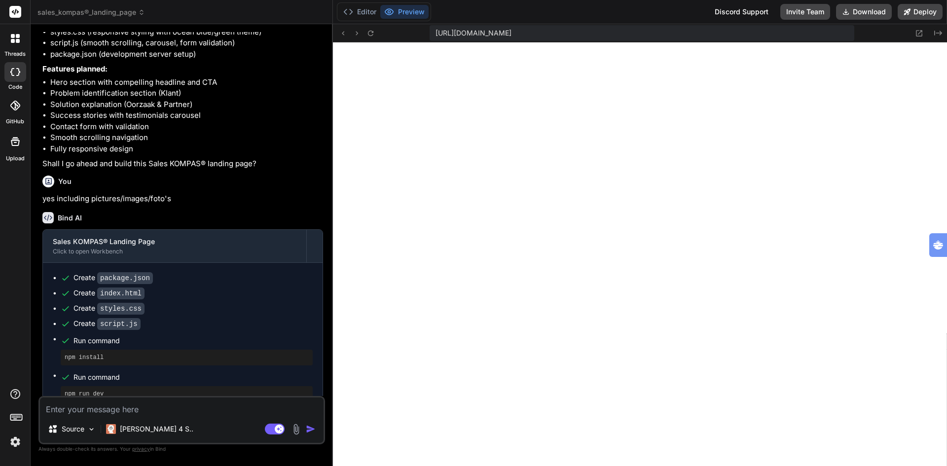
scroll to position [431, 0]
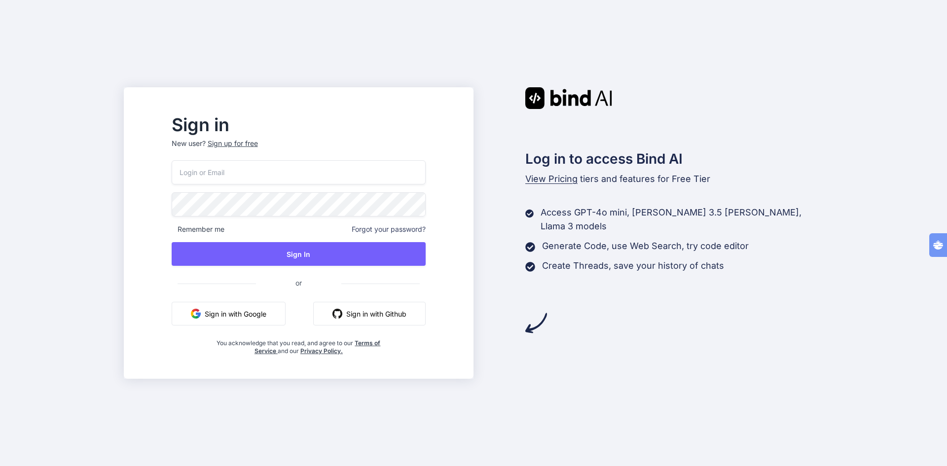
type input "tognolli@kpnmail"
click at [263, 317] on button "Sign in with Google" at bounding box center [229, 314] width 114 height 24
